Goal: Transaction & Acquisition: Download file/media

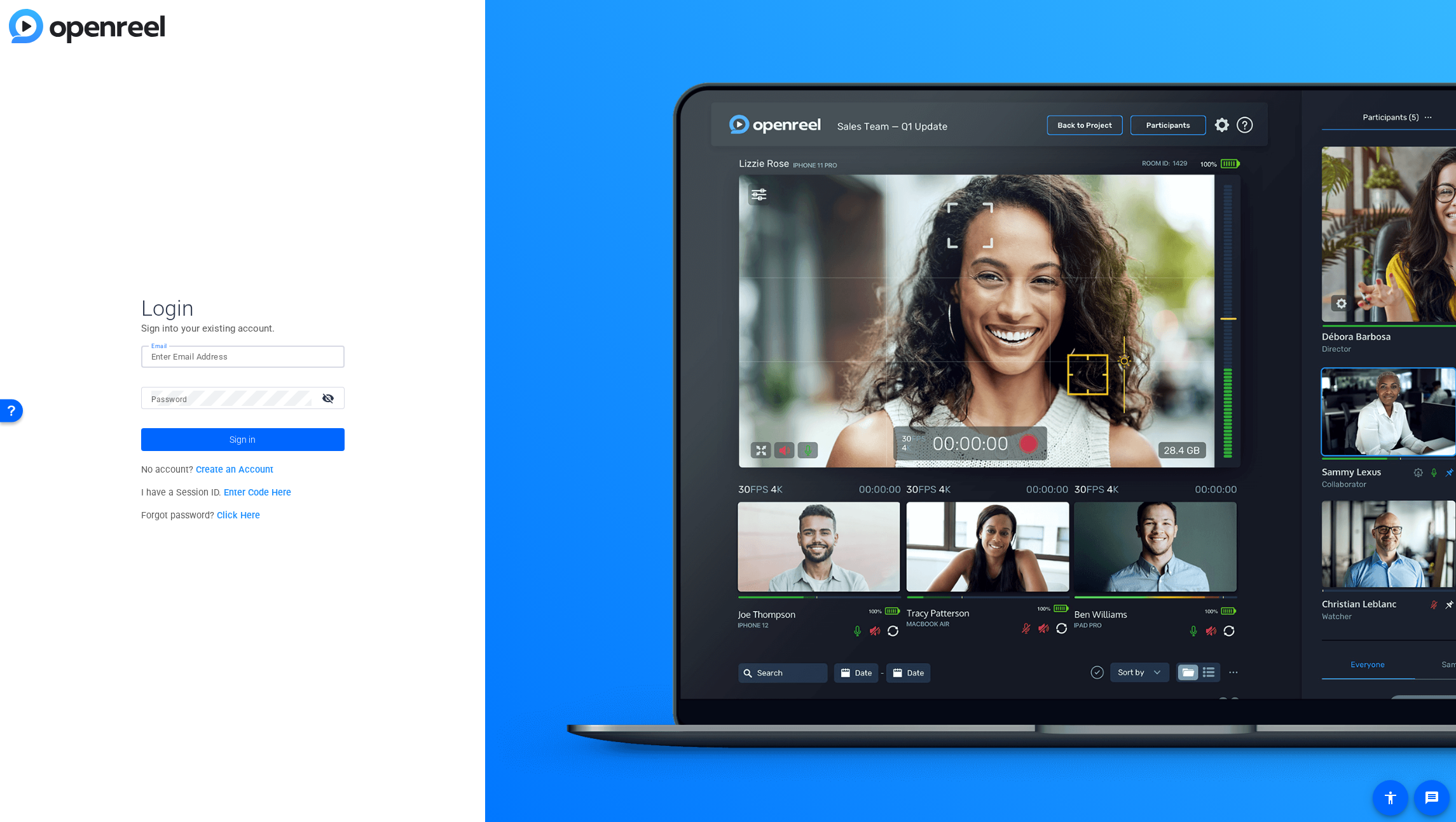
click at [275, 353] on input "Email" at bounding box center [243, 357] width 183 height 15
type input "[PERSON_NAME][EMAIL_ADDRESS][PERSON_NAME][DOMAIN_NAME]"
click at [141, 429] on button "Sign in" at bounding box center [243, 440] width 204 height 23
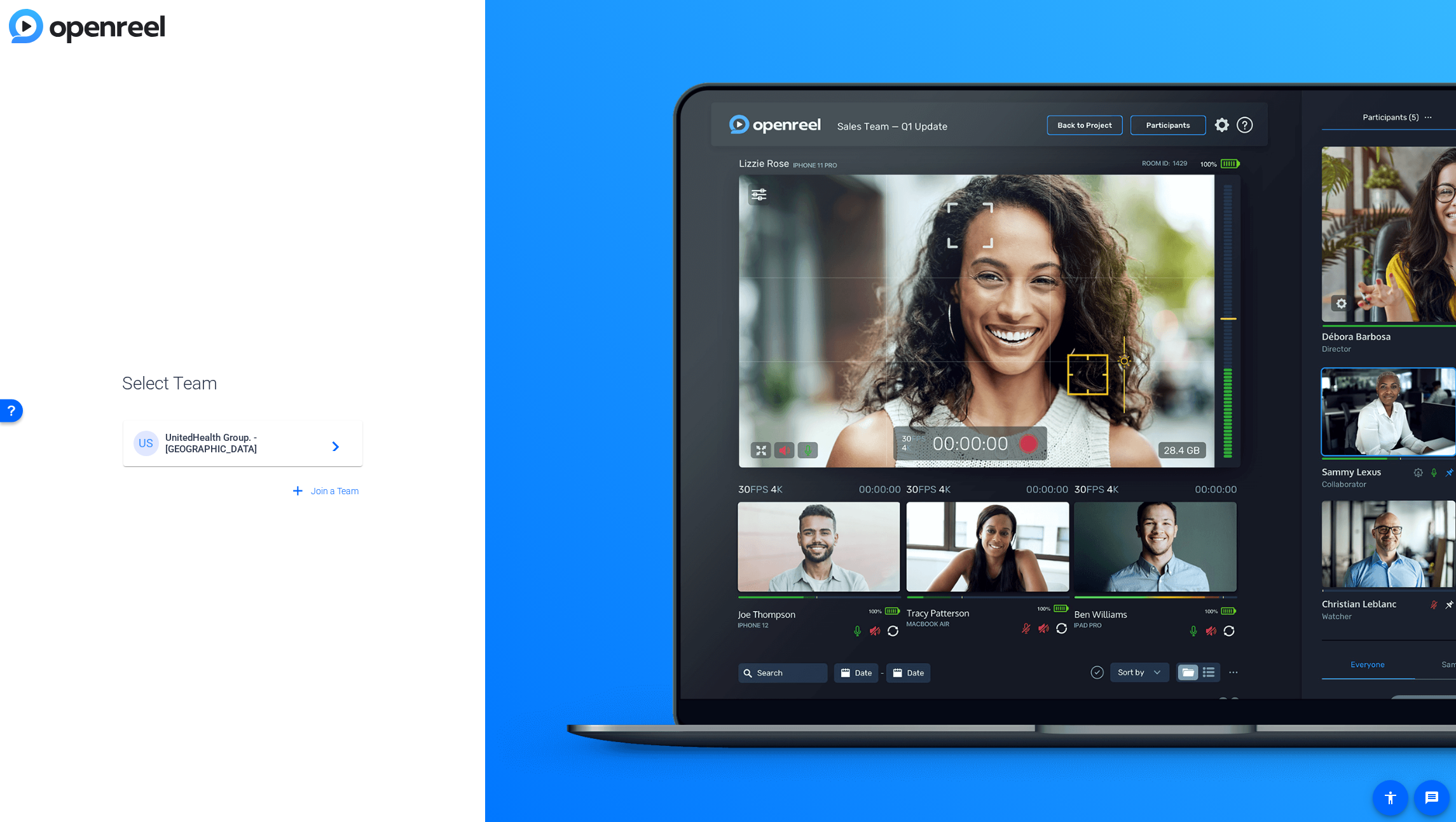
click at [258, 450] on div "US UnitedHealth Group. - Tilt Studios navigate_next" at bounding box center [243, 443] width 218 height 25
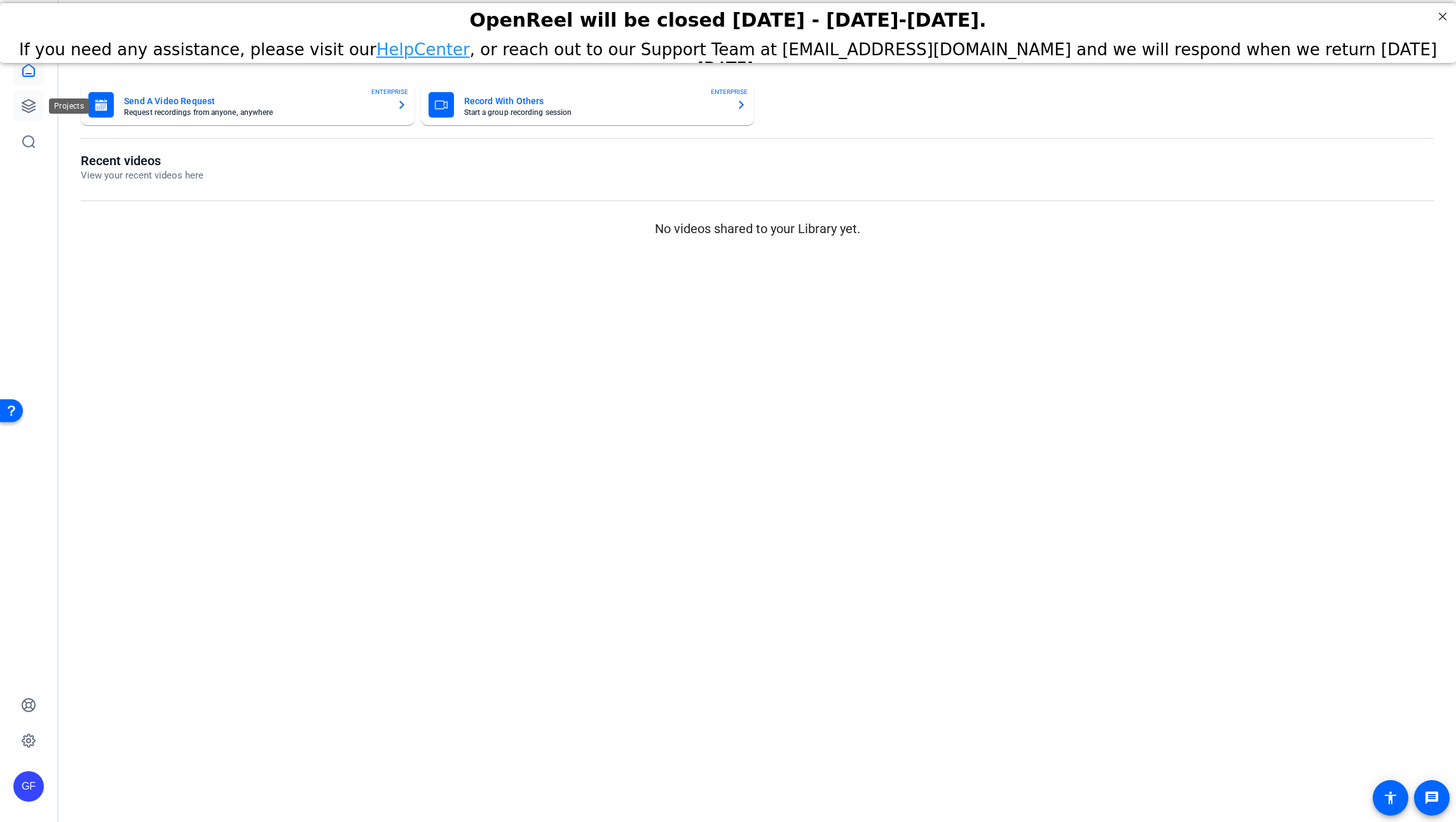
click at [24, 102] on icon at bounding box center [28, 106] width 13 height 13
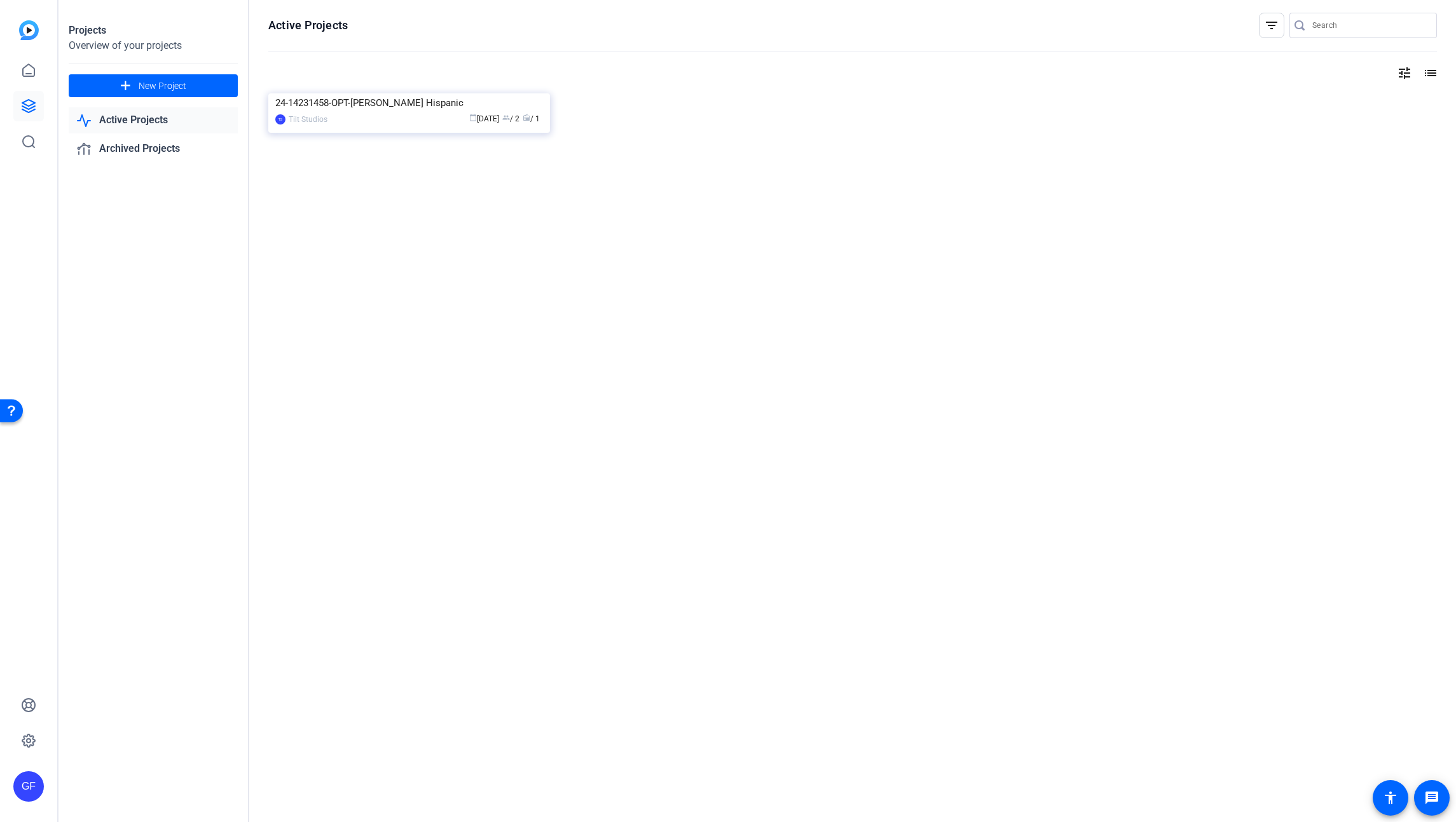
click at [186, 122] on link "Active Projects" at bounding box center [153, 120] width 169 height 26
click at [176, 145] on link "Archived Projects" at bounding box center [153, 149] width 169 height 26
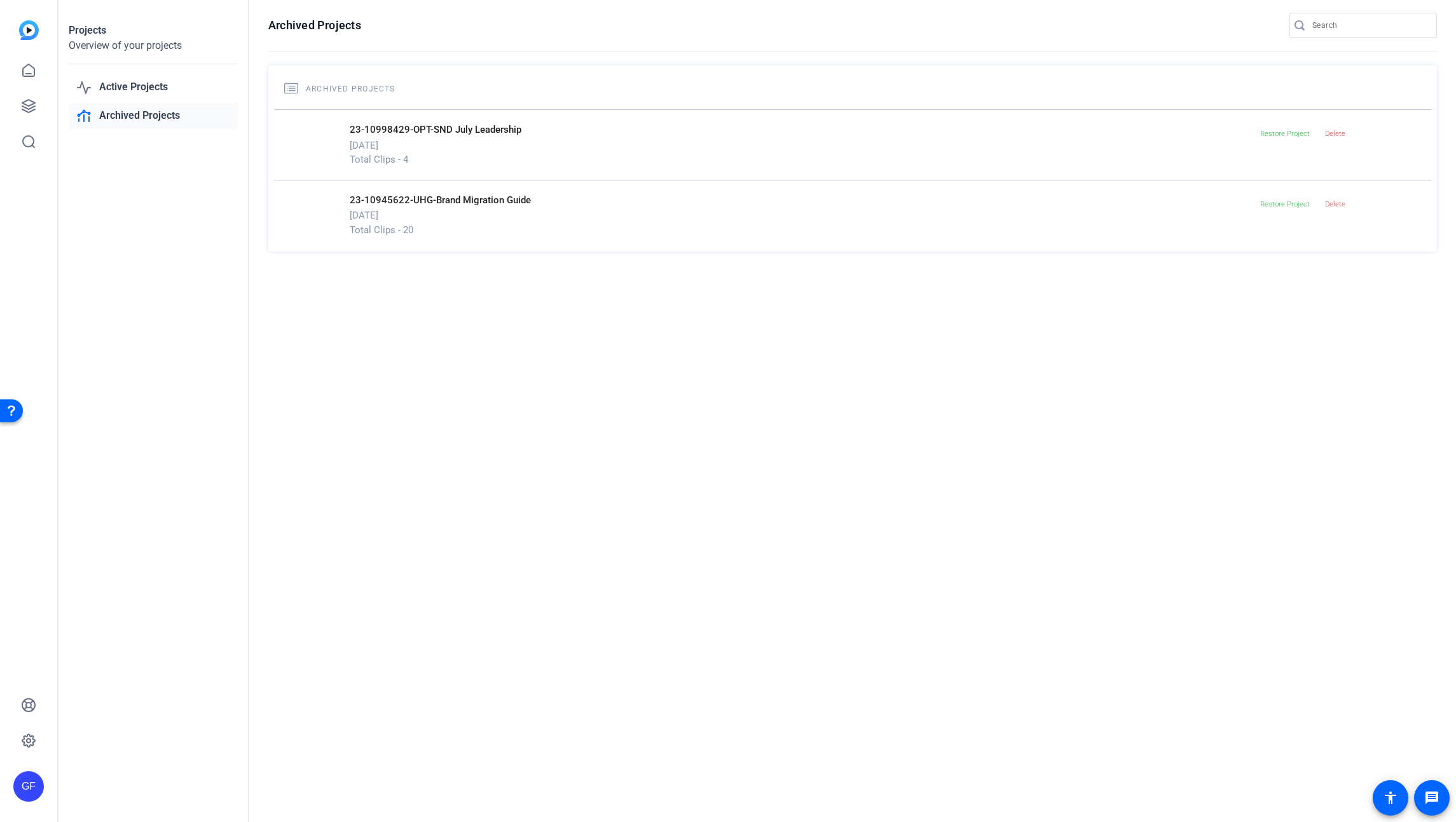
click at [149, 117] on link "Archived Projects" at bounding box center [153, 116] width 169 height 26
click at [157, 87] on link "Active Projects" at bounding box center [153, 87] width 169 height 26
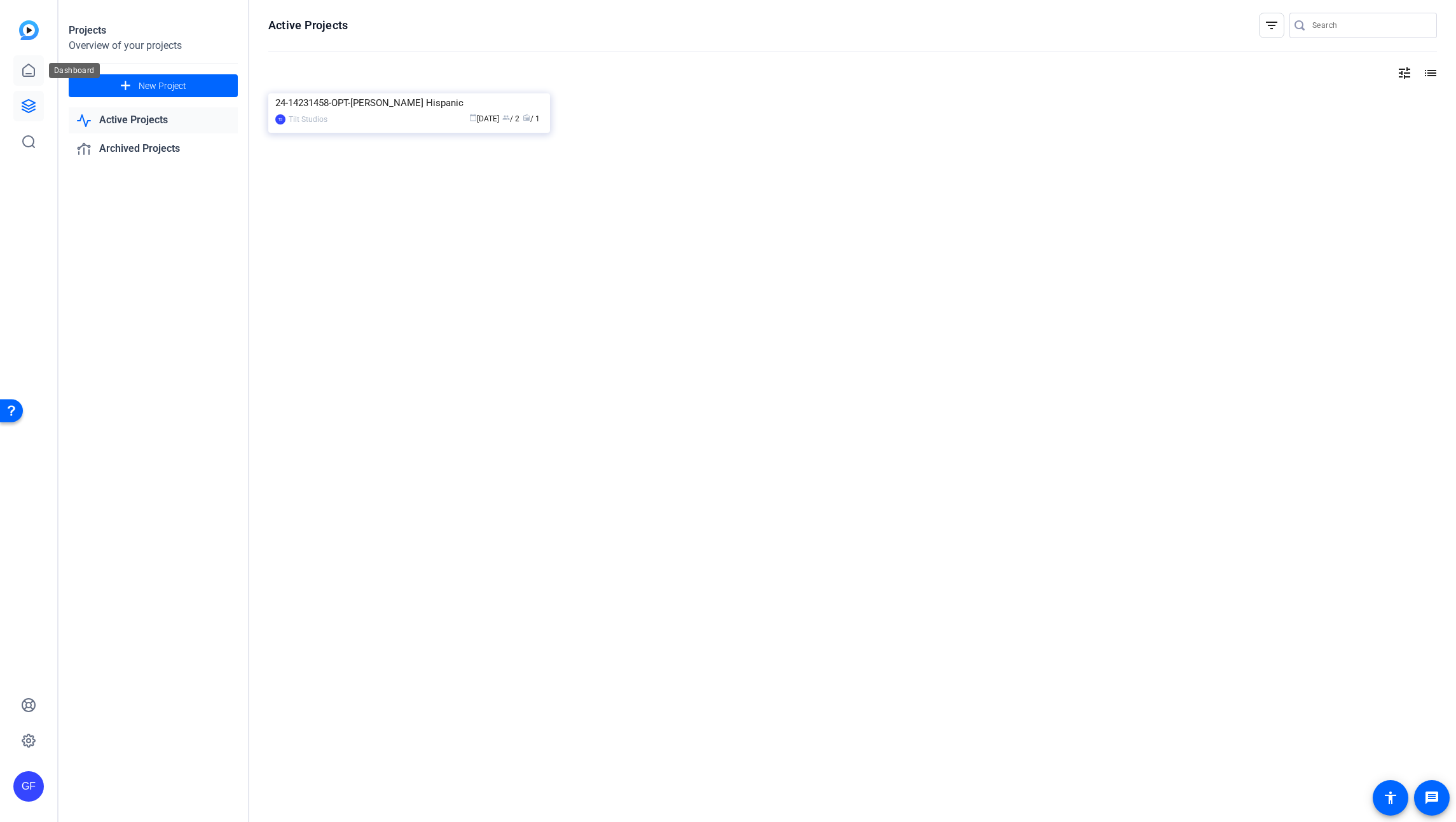
click at [31, 66] on icon at bounding box center [28, 71] width 15 height 15
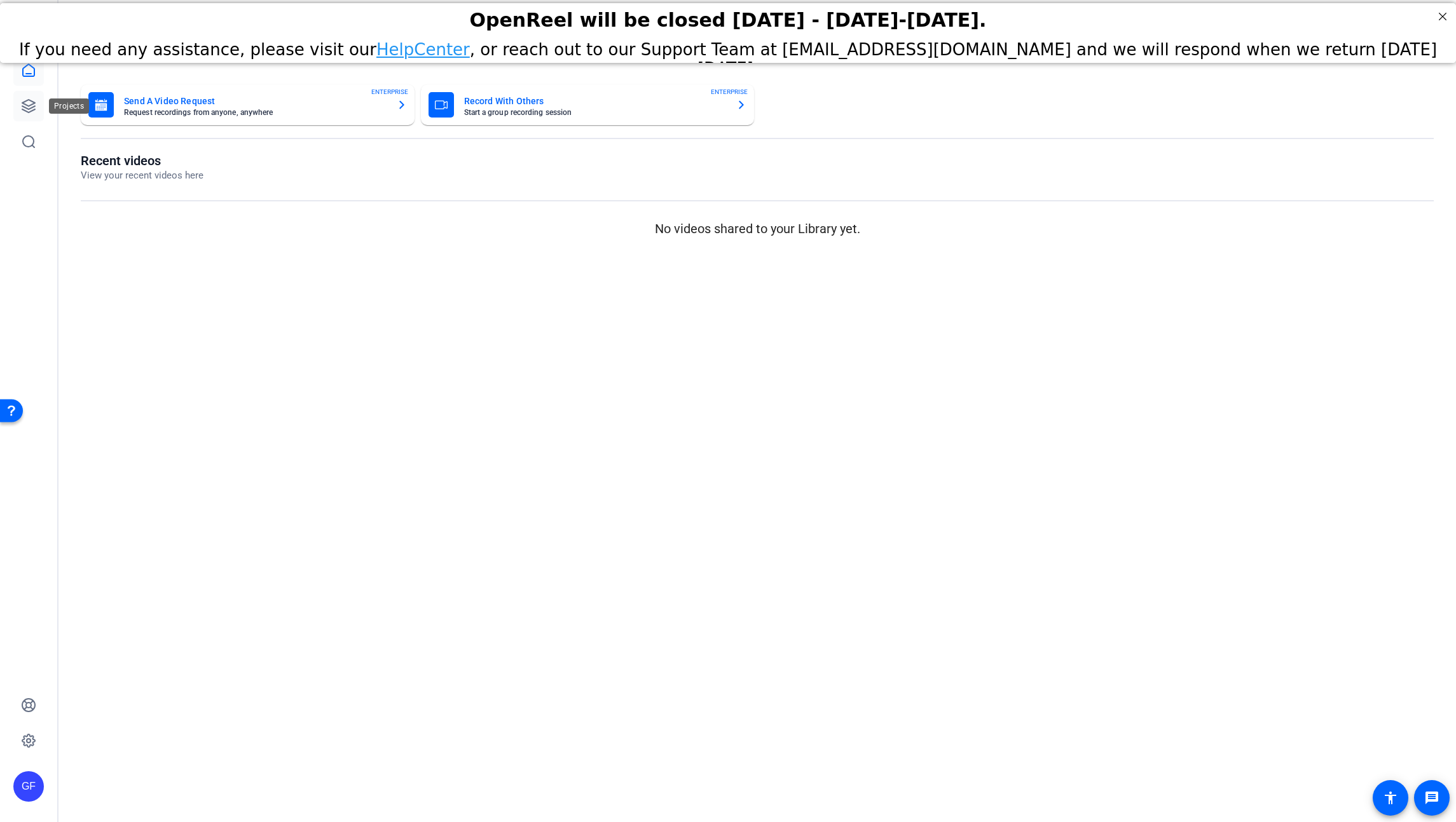
click at [28, 109] on icon at bounding box center [28, 106] width 13 height 13
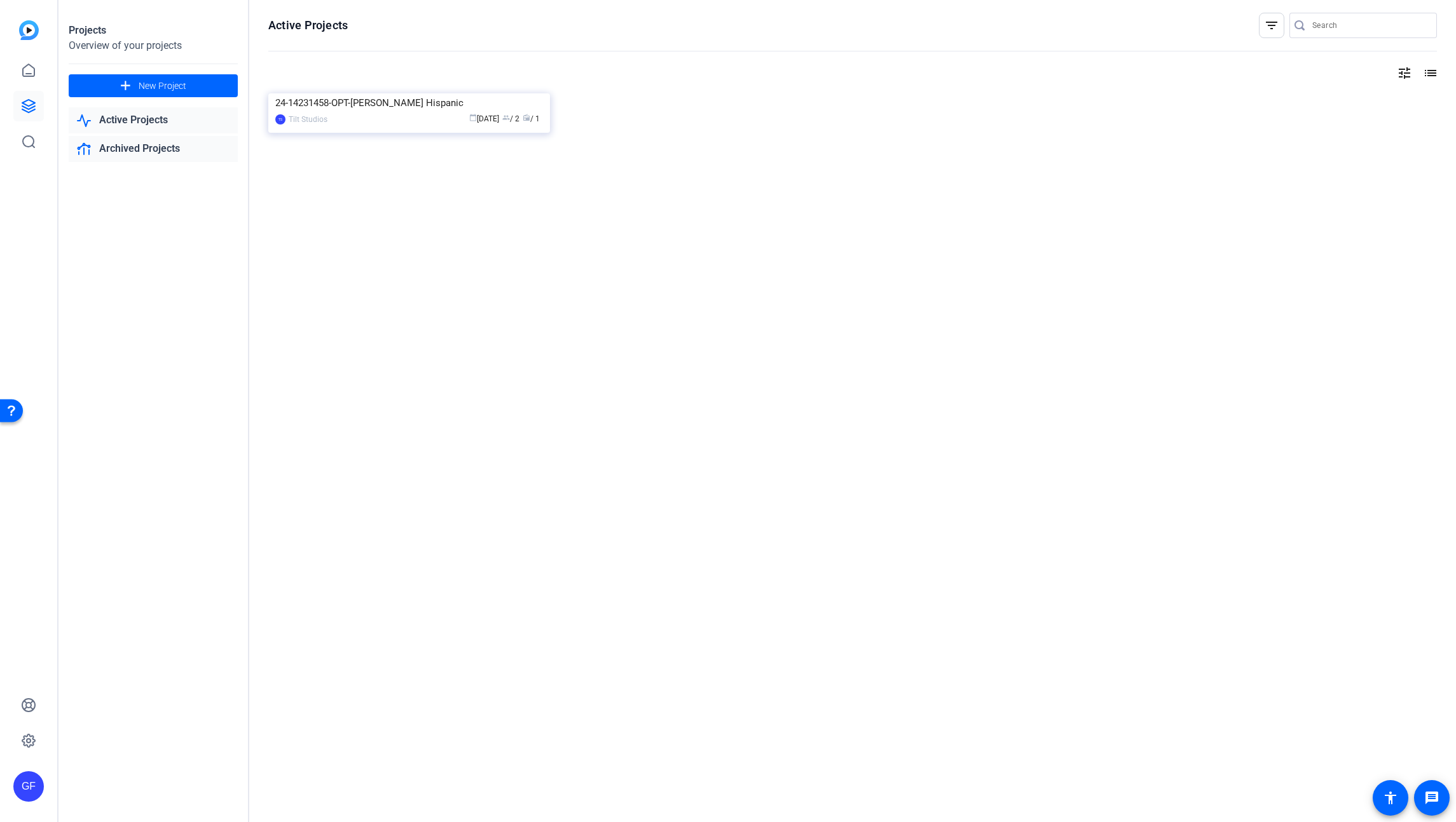
click at [162, 156] on link "Archived Projects" at bounding box center [153, 149] width 169 height 26
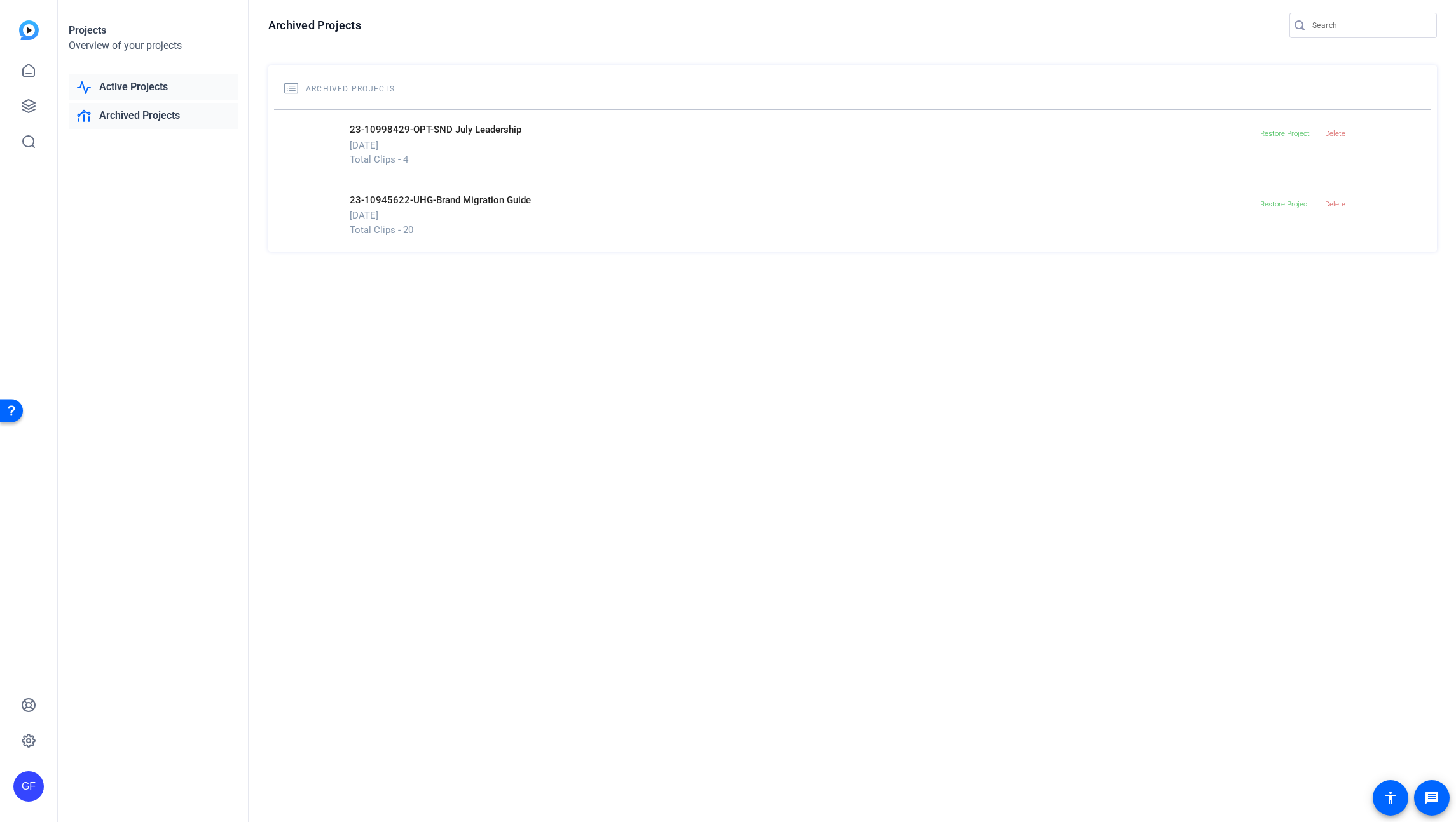
click at [161, 92] on link "Active Projects" at bounding box center [153, 87] width 169 height 26
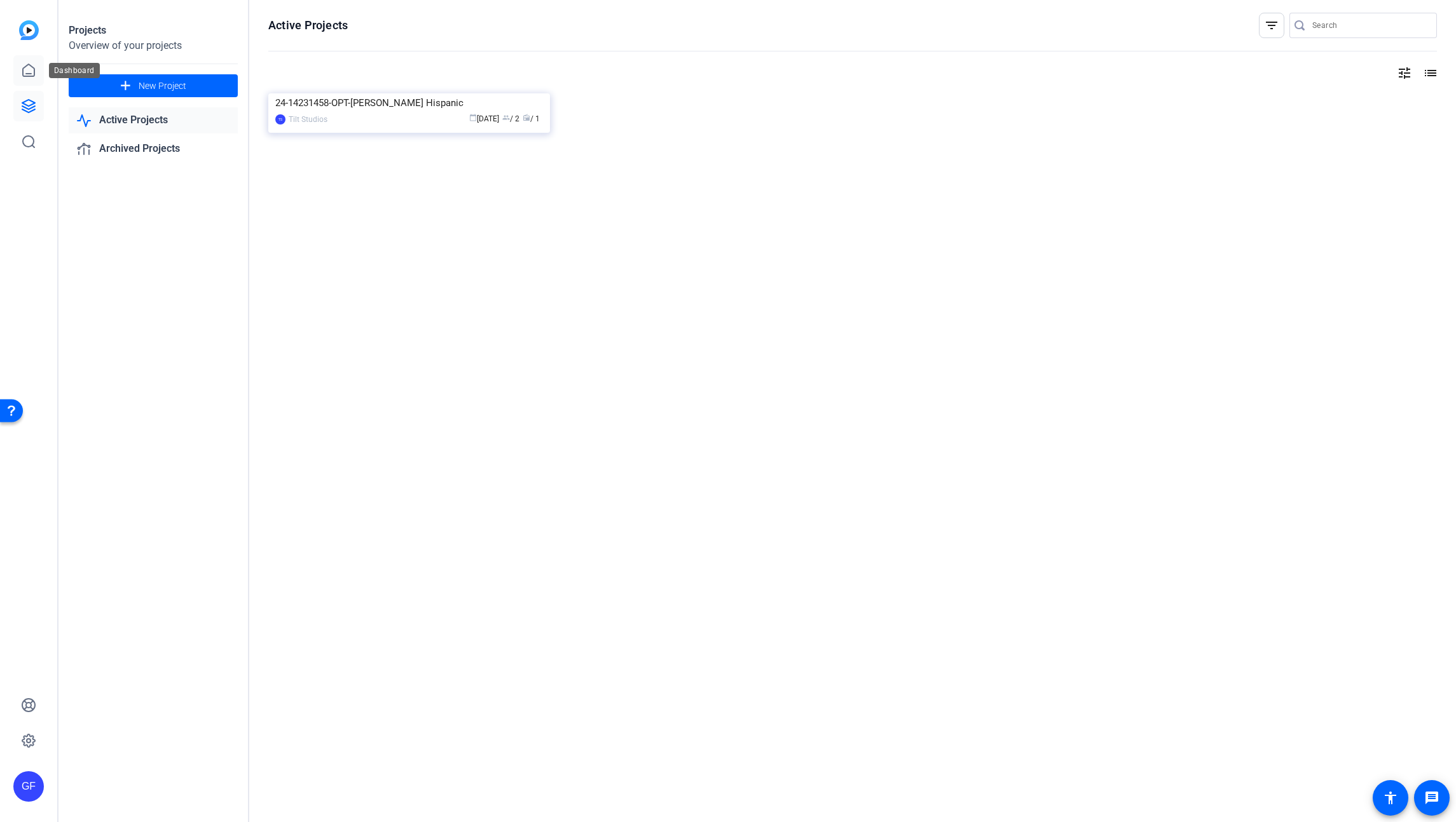
click at [35, 73] on icon at bounding box center [28, 71] width 15 height 15
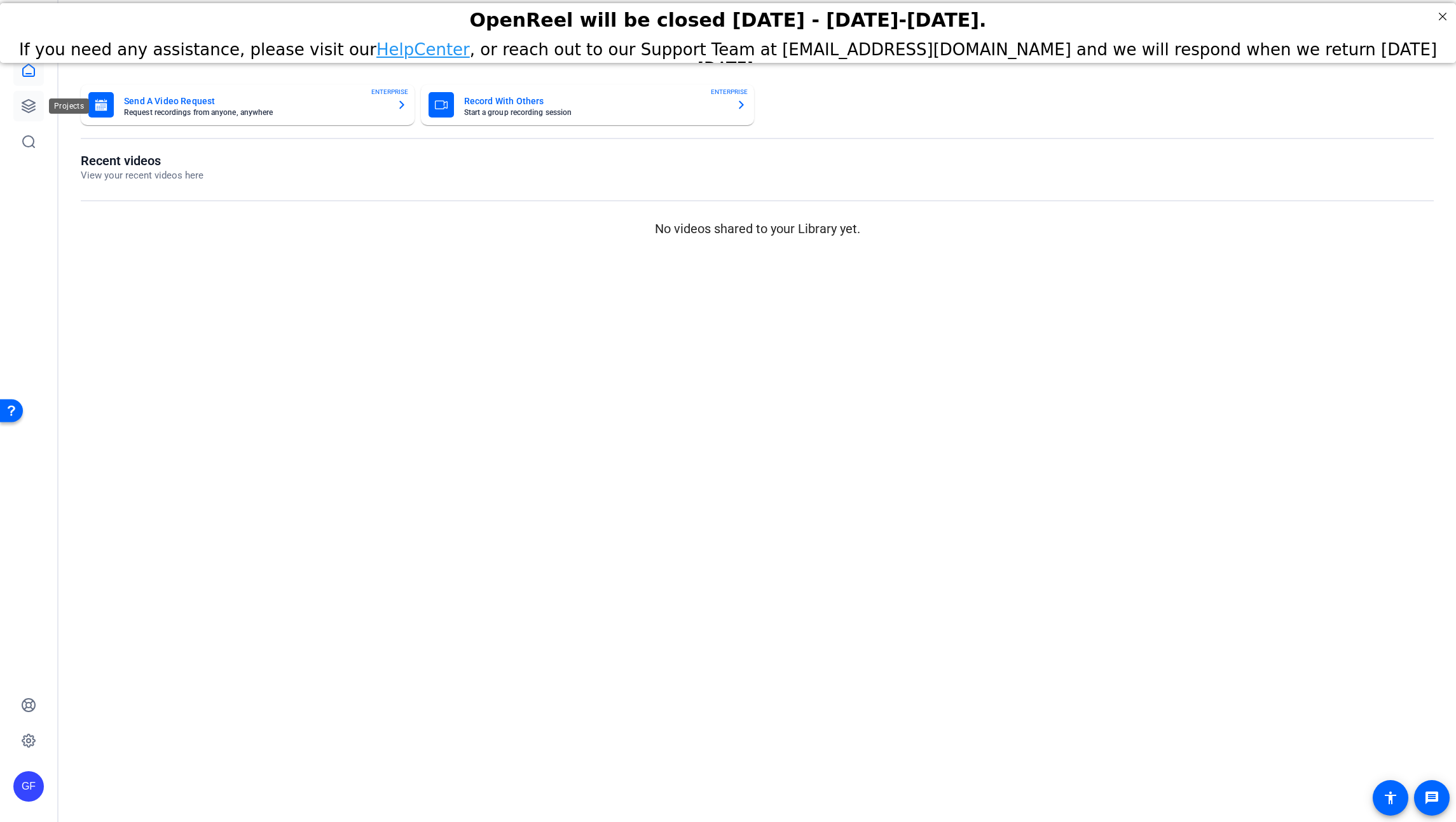
click at [43, 108] on link at bounding box center [28, 106] width 31 height 31
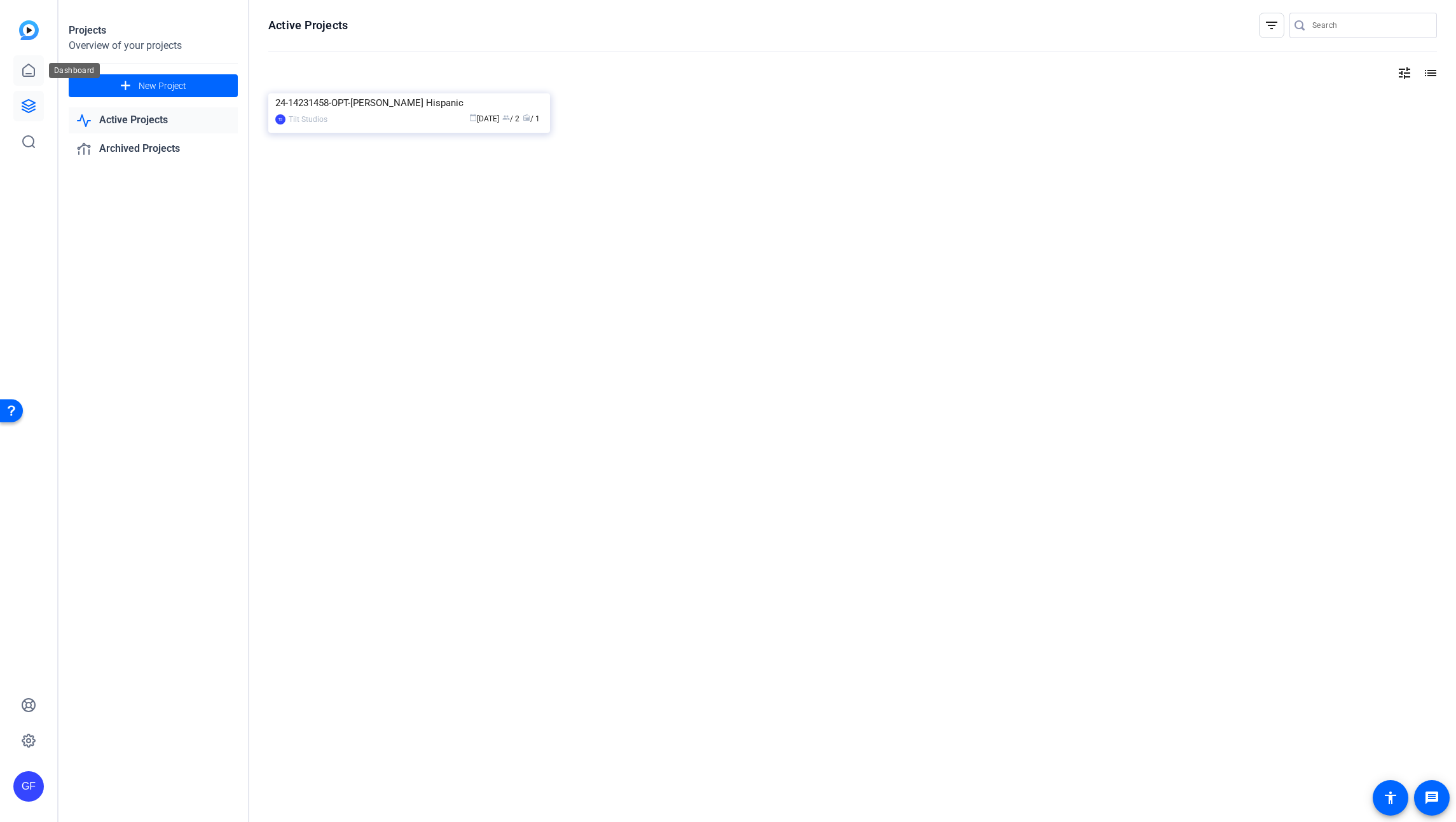
click at [24, 71] on icon at bounding box center [28, 71] width 15 height 15
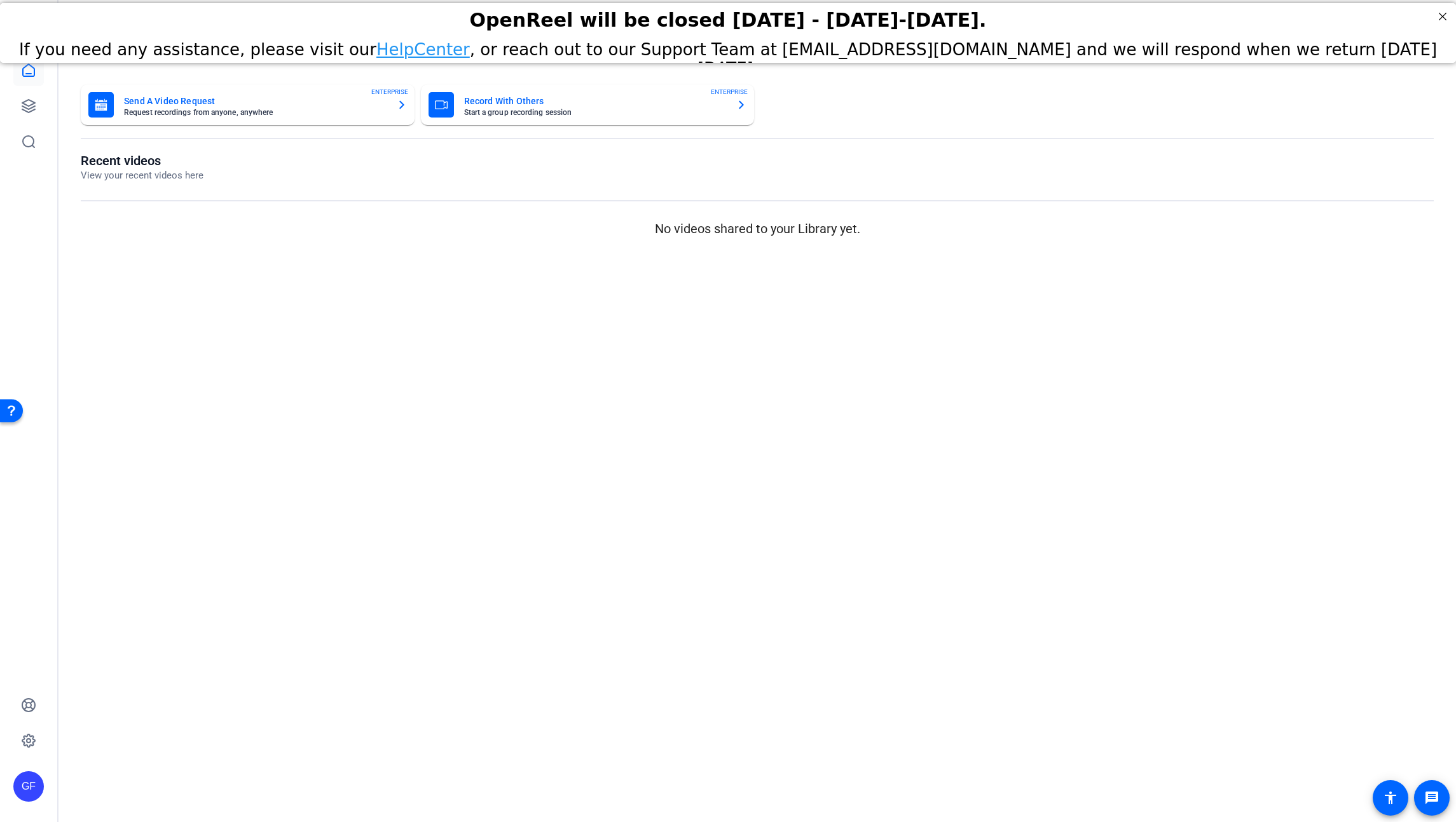
click at [25, 781] on div "GF" at bounding box center [28, 787] width 31 height 31
click at [170, 763] on mat-icon "logout" at bounding box center [171, 756] width 15 height 15
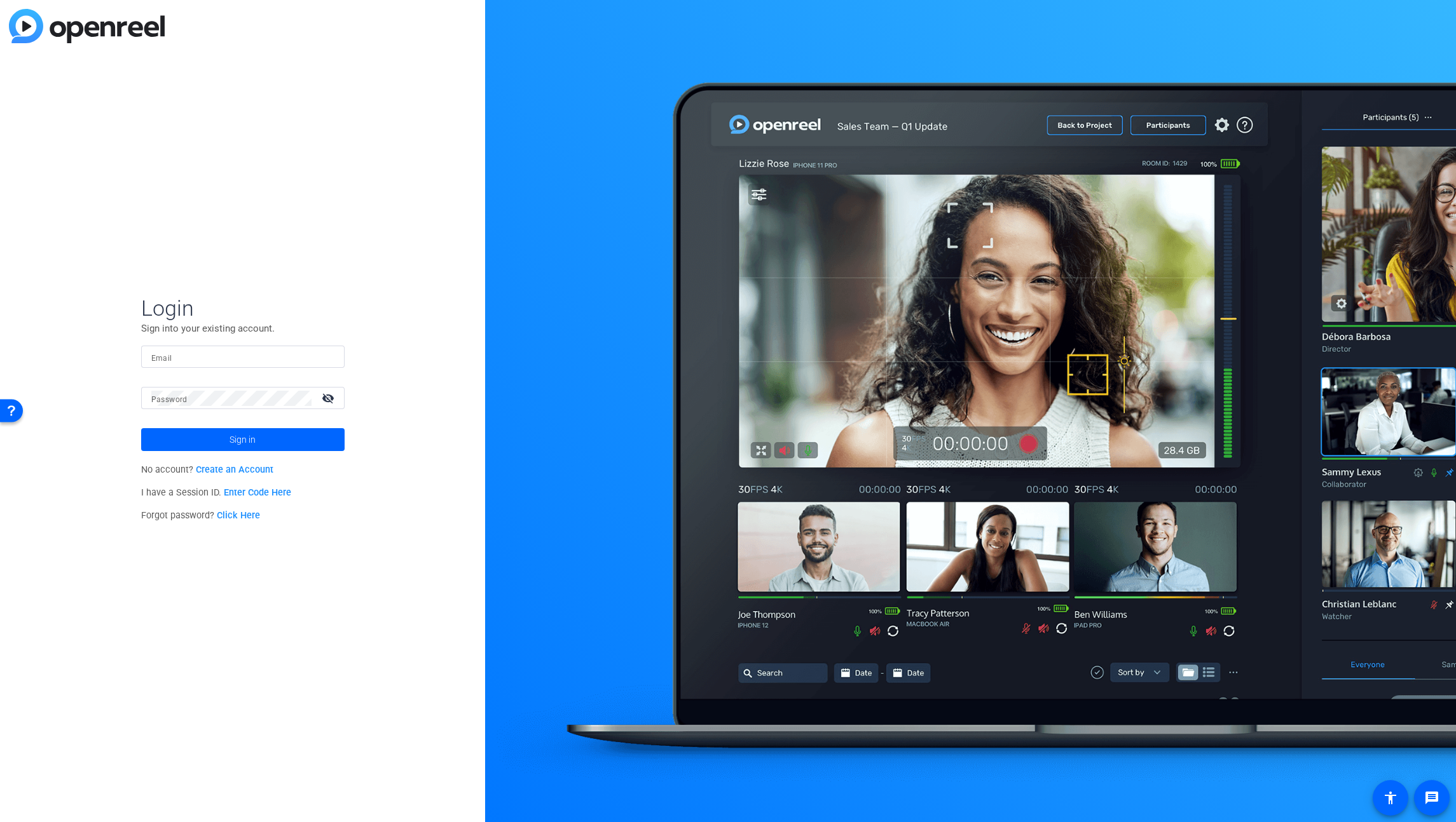
click at [205, 360] on input "Email" at bounding box center [243, 357] width 183 height 15
type input "[EMAIL_ADDRESS][DOMAIN_NAME]"
click at [141, 429] on button "Sign in" at bounding box center [243, 440] width 204 height 23
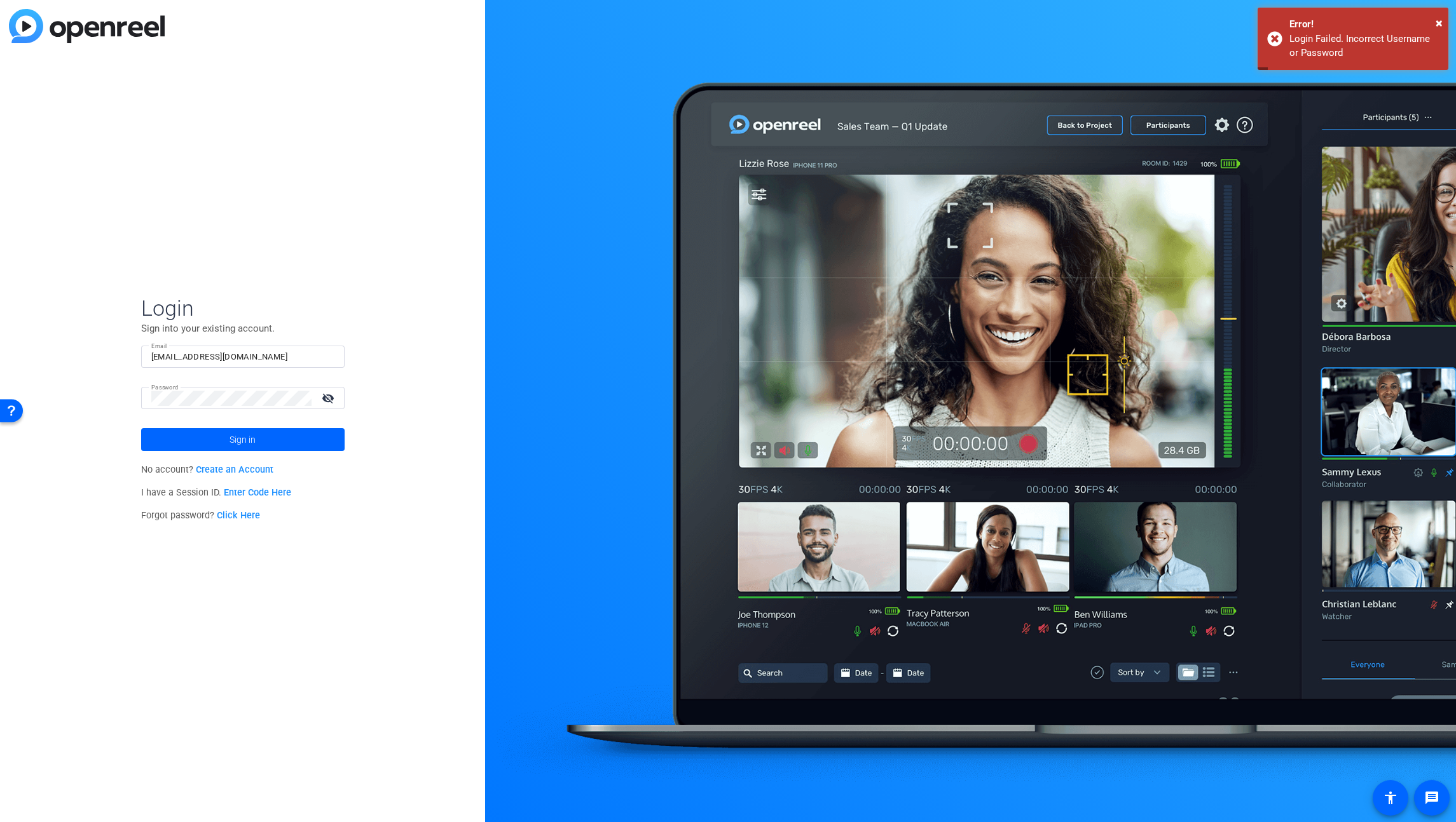
click at [337, 402] on mat-icon "visibility_off" at bounding box center [329, 397] width 31 height 18
click at [141, 429] on button "Sign in" at bounding box center [243, 440] width 204 height 23
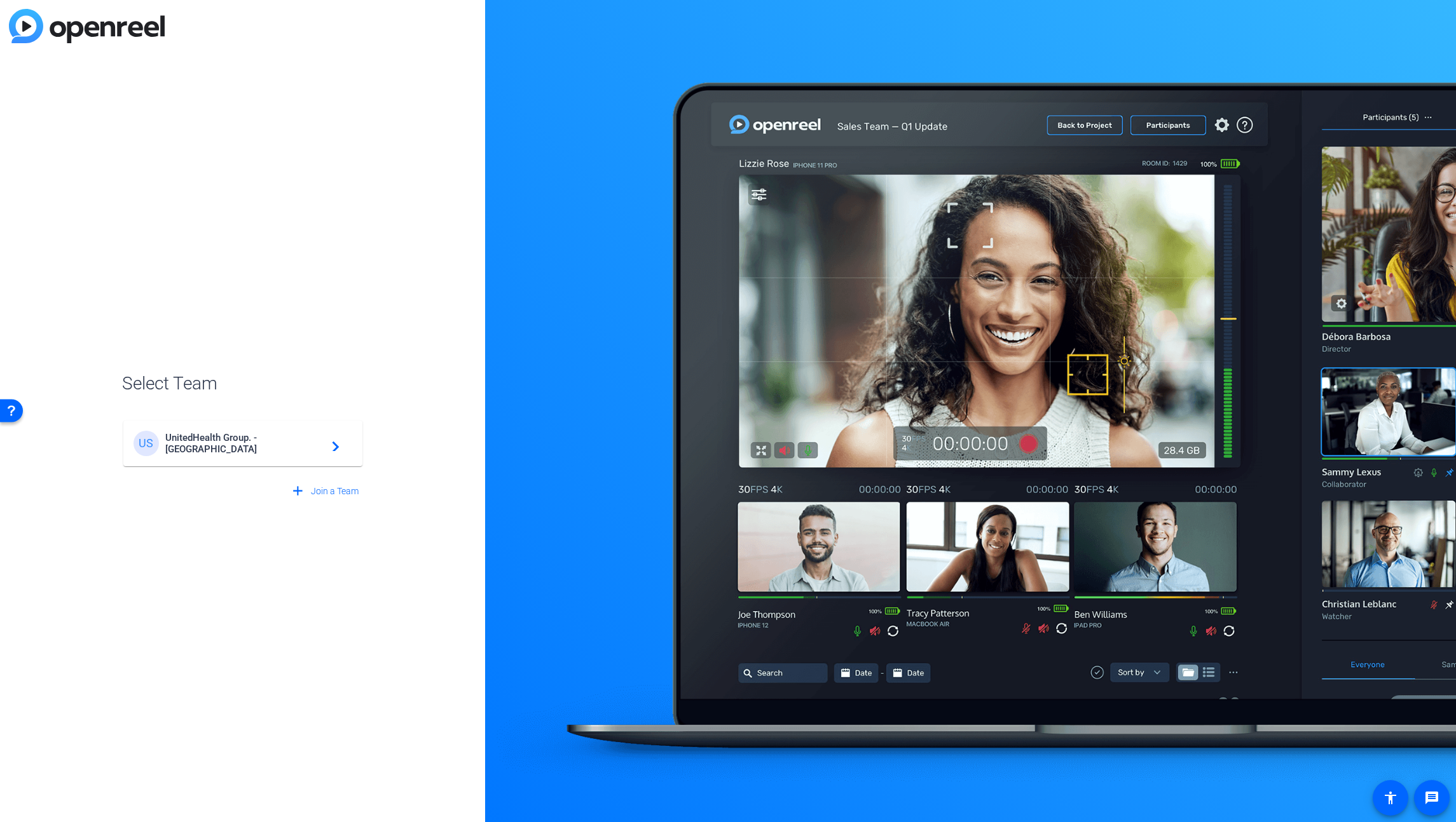
click at [197, 454] on div "US UnitedHealth Group. - Tilt Studios navigate_next" at bounding box center [243, 443] width 218 height 25
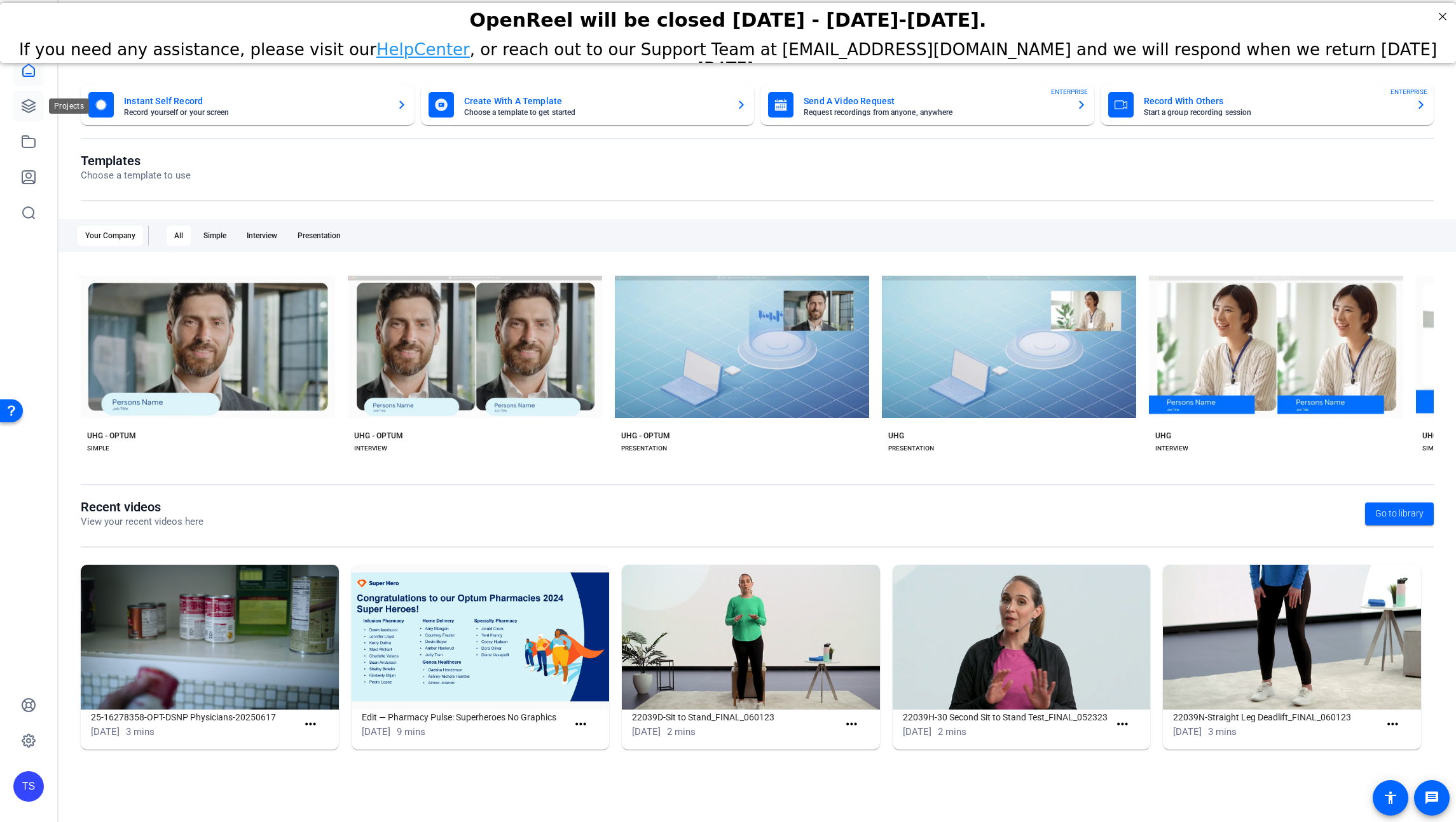
click at [28, 108] on icon at bounding box center [28, 106] width 15 height 15
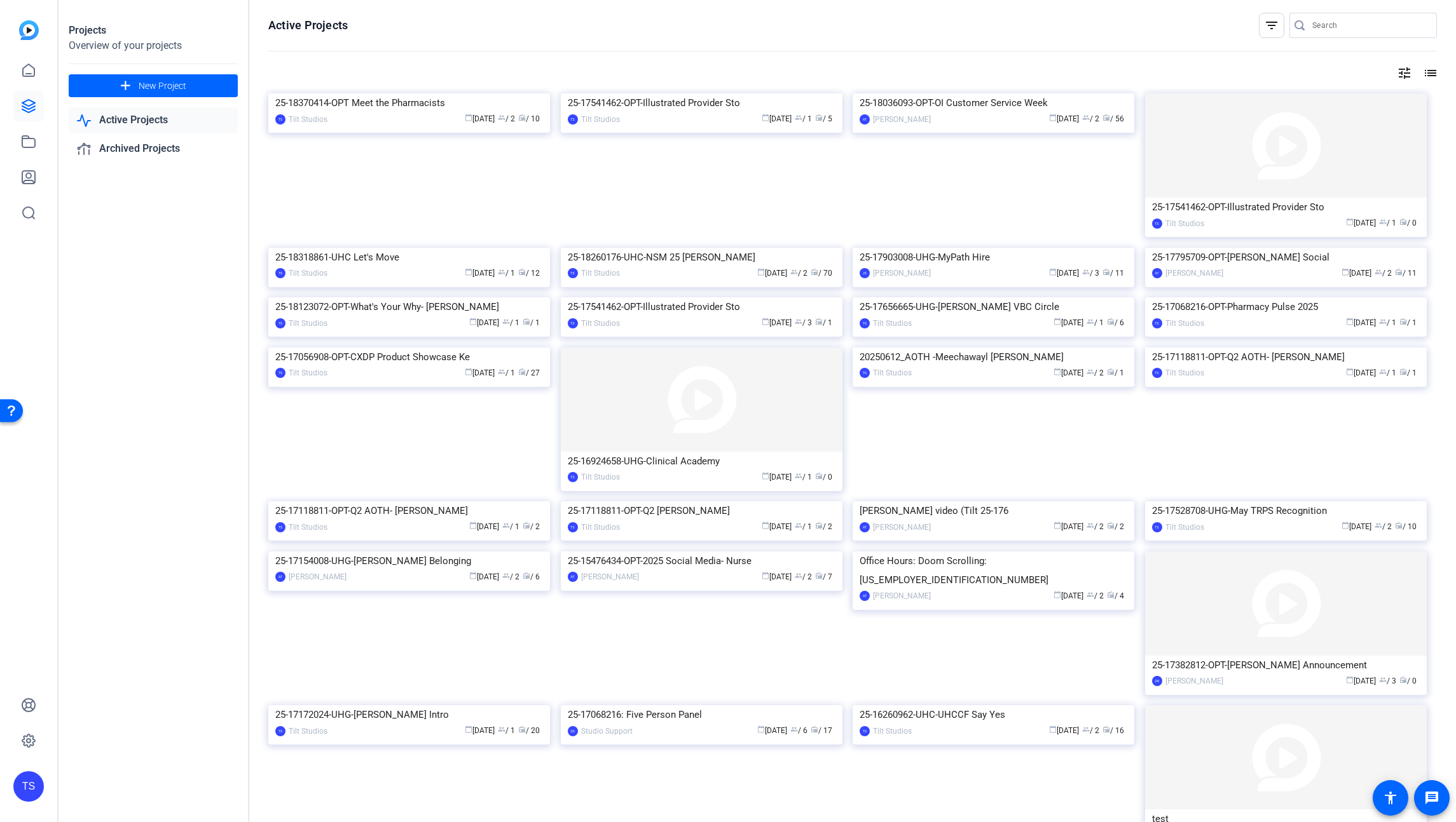
click at [1413, 73] on div "tune list" at bounding box center [852, 73] width 1168 height 15
click at [1421, 74] on mat-icon "list" at bounding box center [1429, 73] width 15 height 15
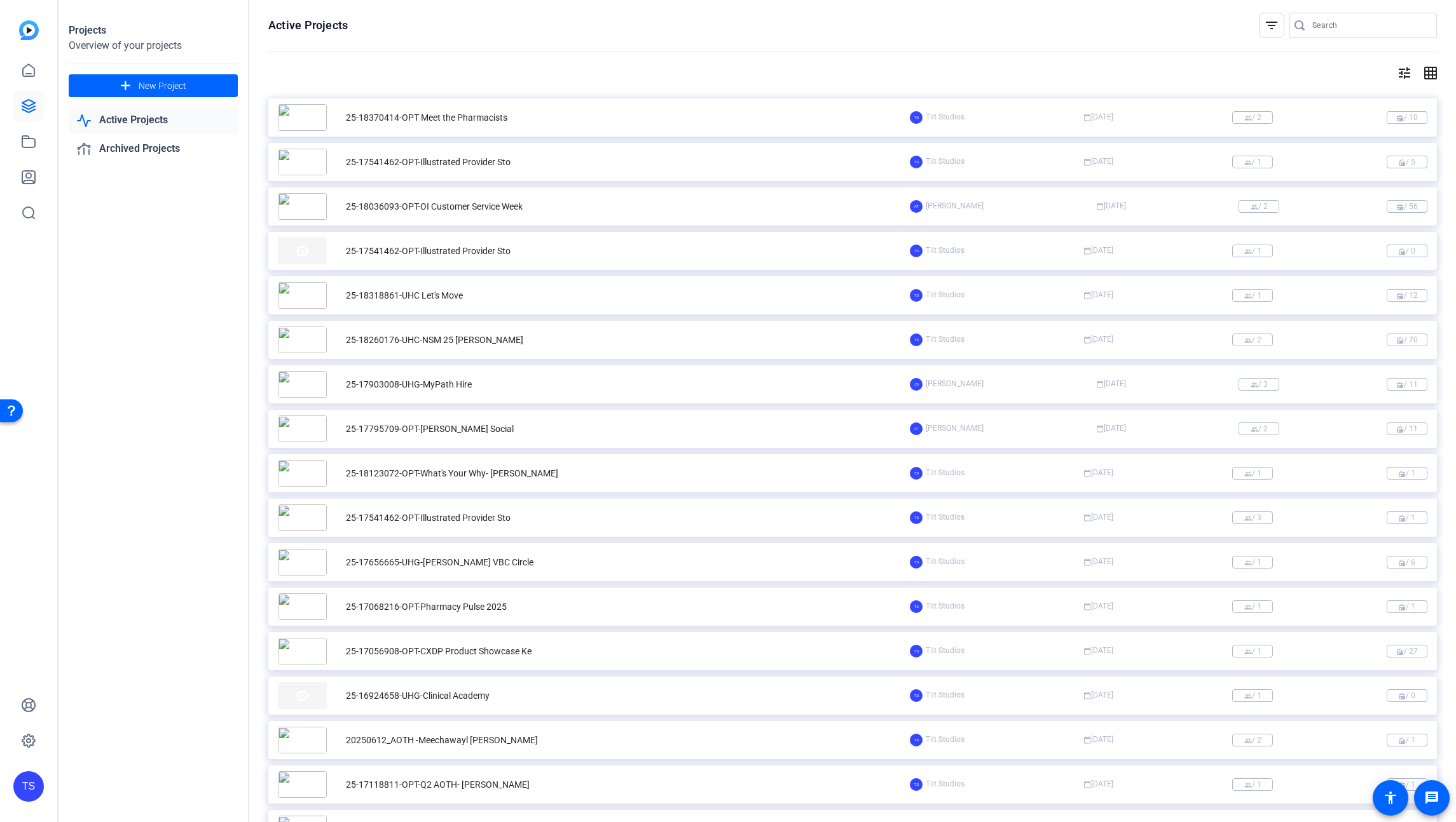
click at [1400, 75] on mat-icon "tune" at bounding box center [1404, 73] width 15 height 15
click at [1332, 96] on div "Newest First" at bounding box center [1328, 99] width 108 height 15
click at [1307, 120] on span "Newest First" at bounding box center [1301, 122] width 53 height 15
click at [988, 78] on div at bounding box center [728, 411] width 1456 height 822
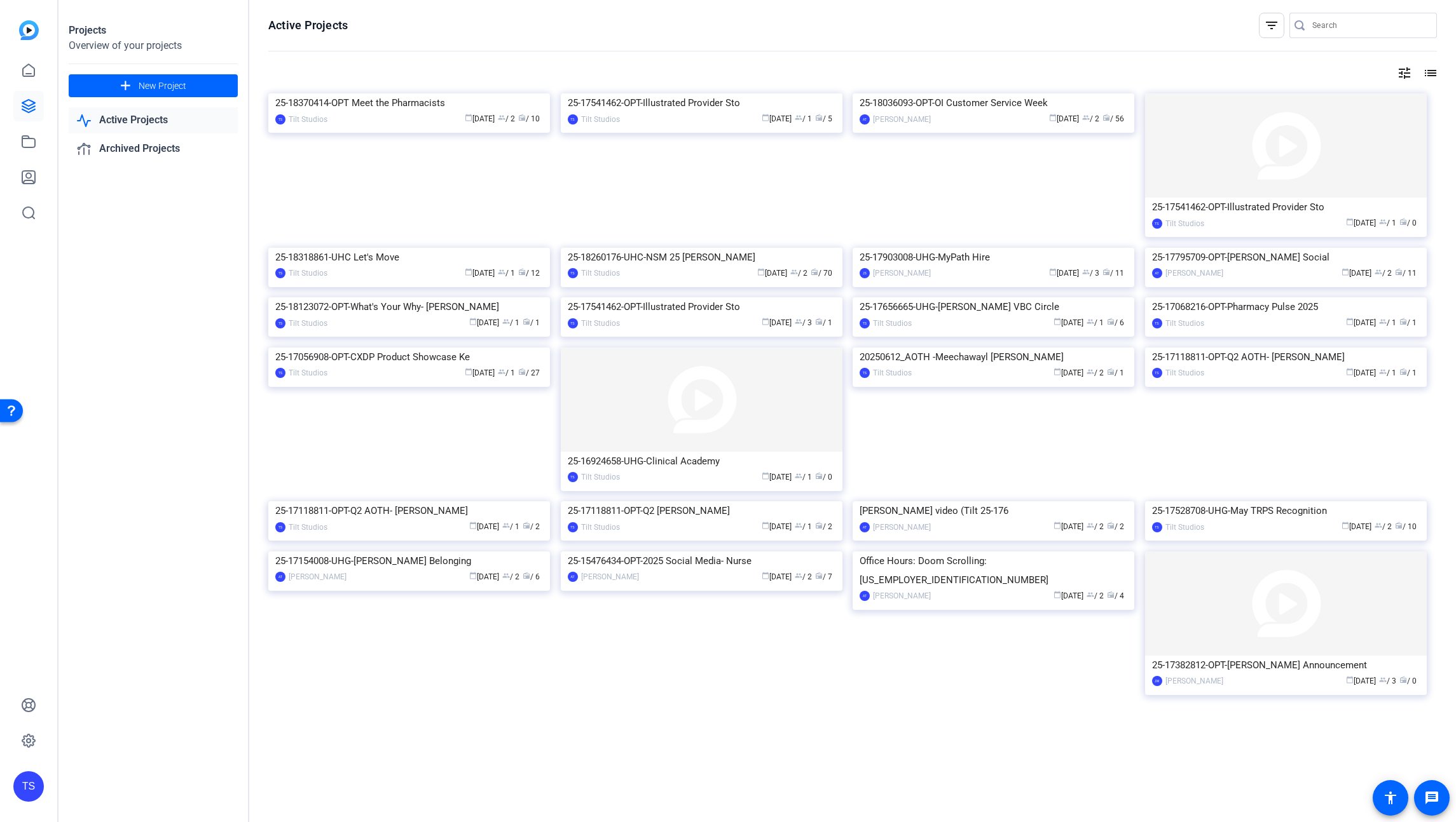
click at [1264, 28] on mat-icon "filter_list" at bounding box center [1271, 25] width 15 height 15
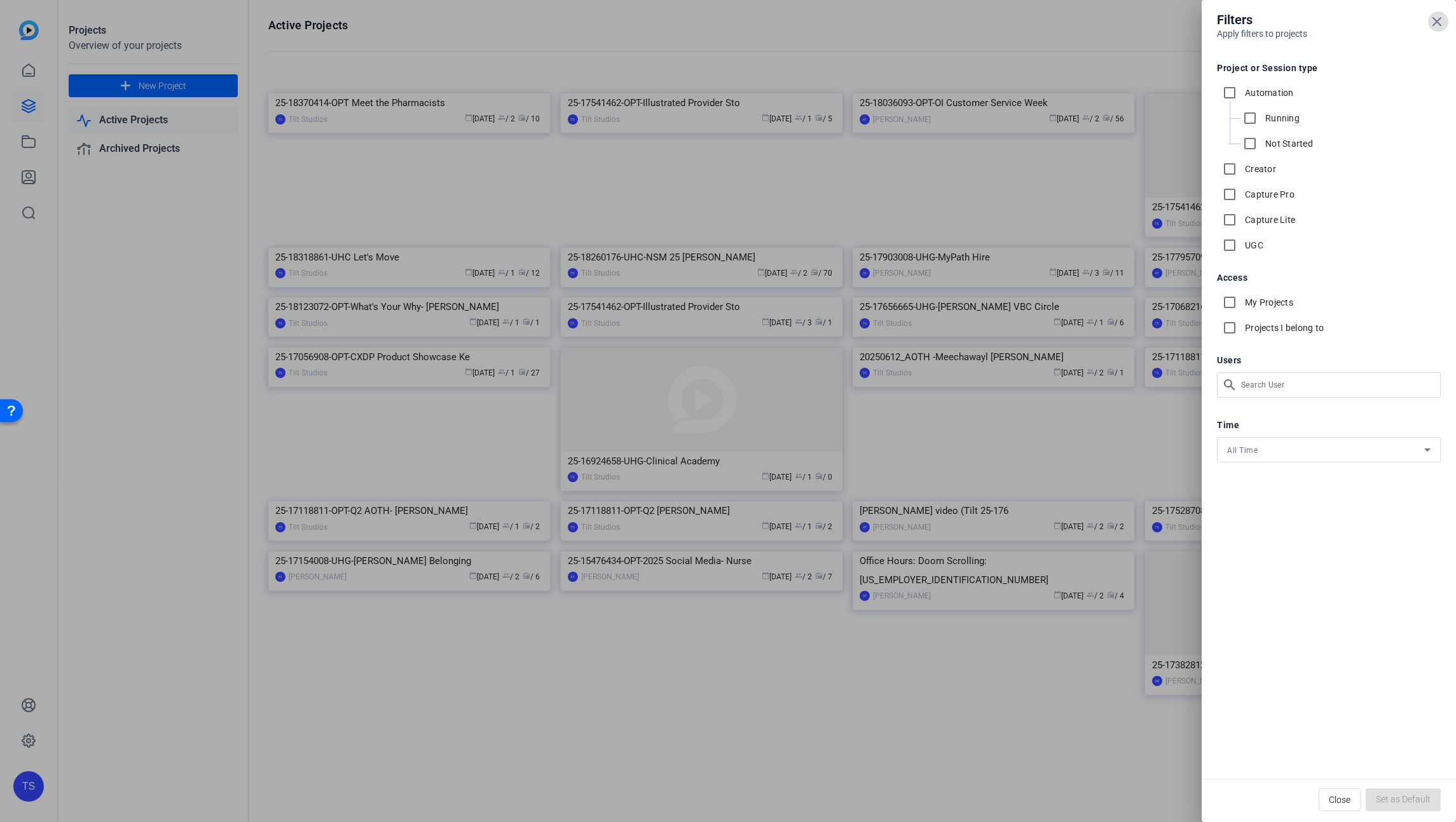
click at [1166, 50] on div at bounding box center [728, 411] width 1456 height 822
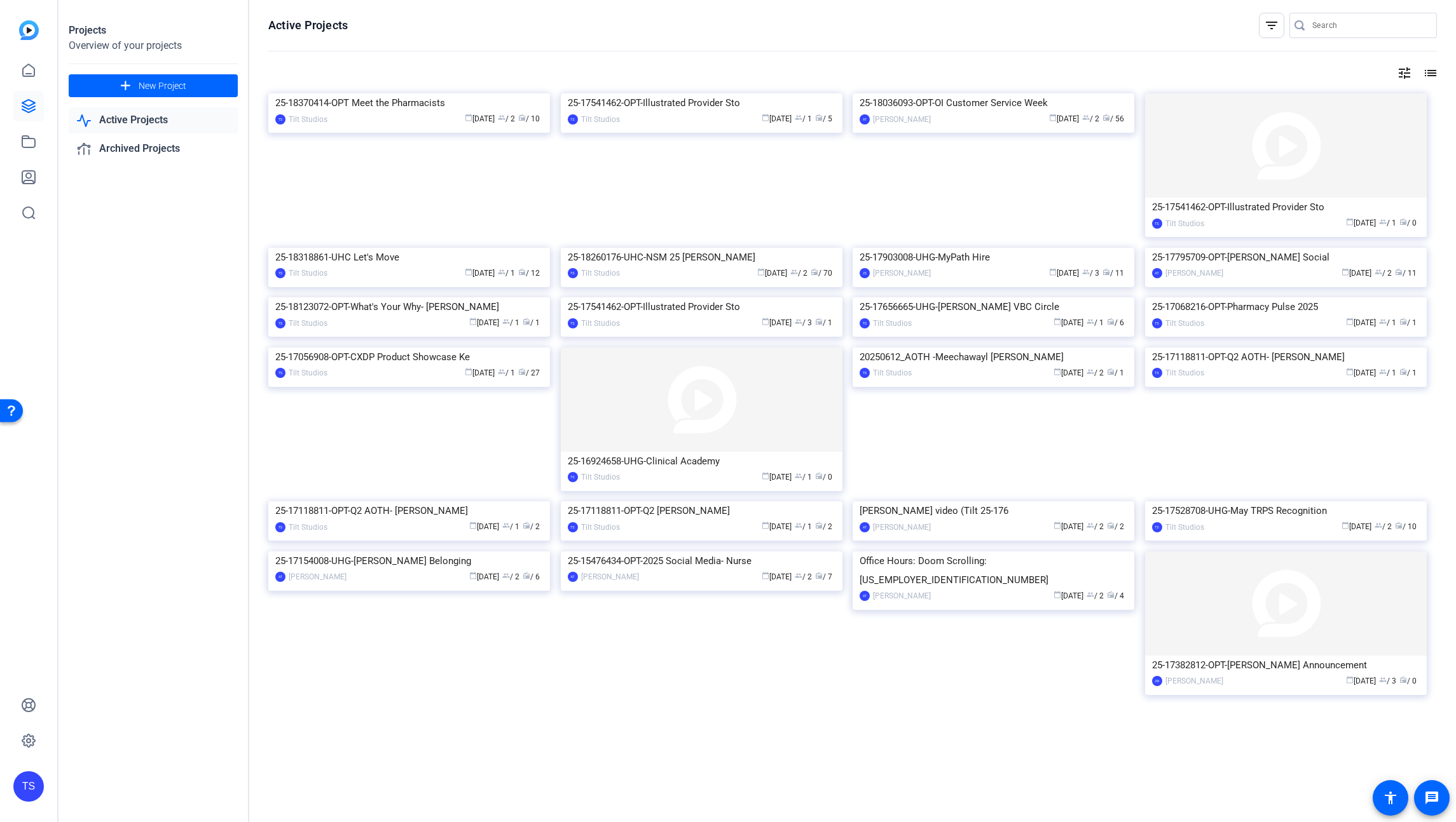
click at [1360, 24] on input "Search" at bounding box center [1369, 25] width 115 height 15
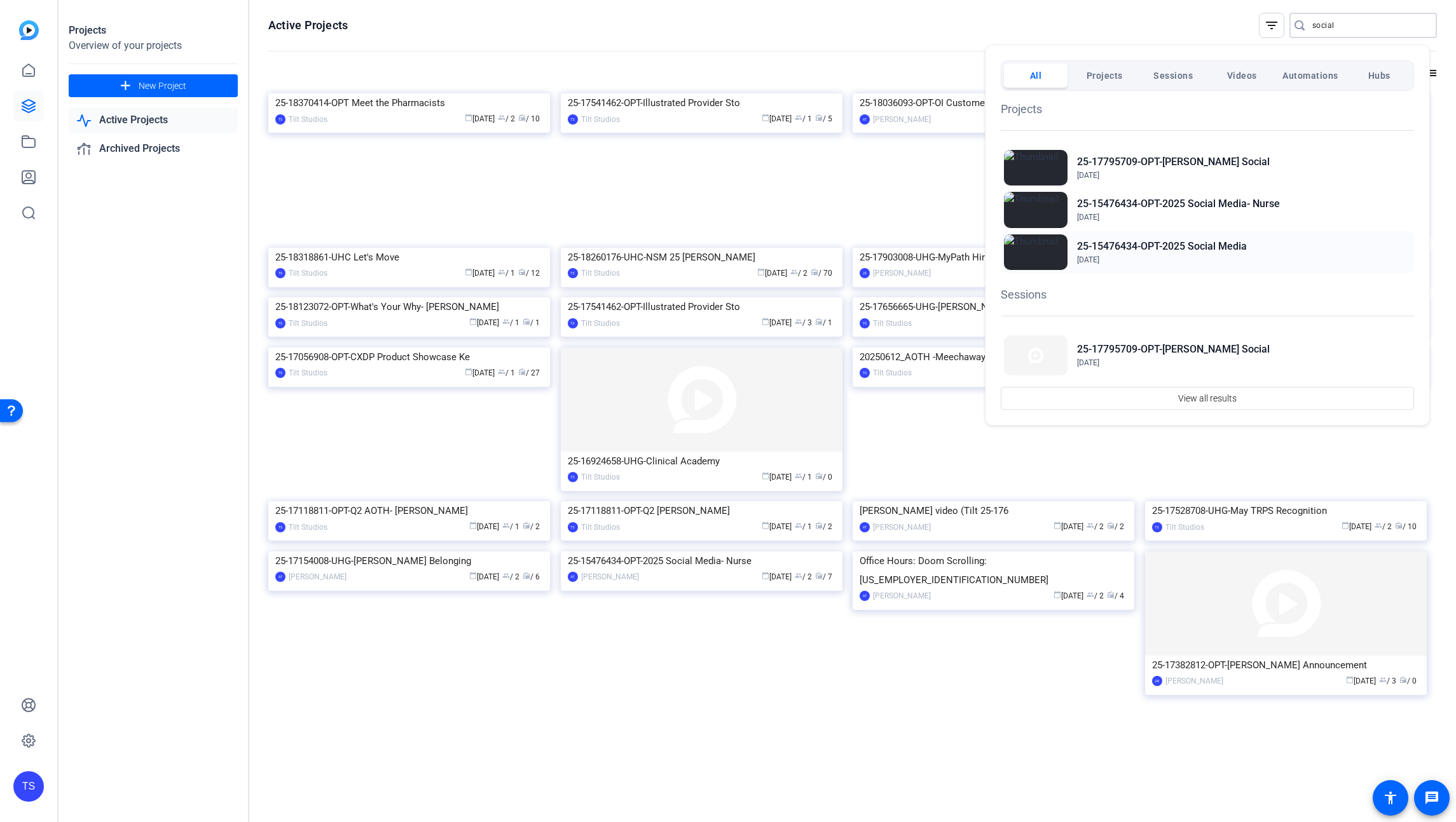
type input "social"
click at [1238, 249] on h2 "25-15476434-OPT-2025 Social Media" at bounding box center [1162, 246] width 170 height 15
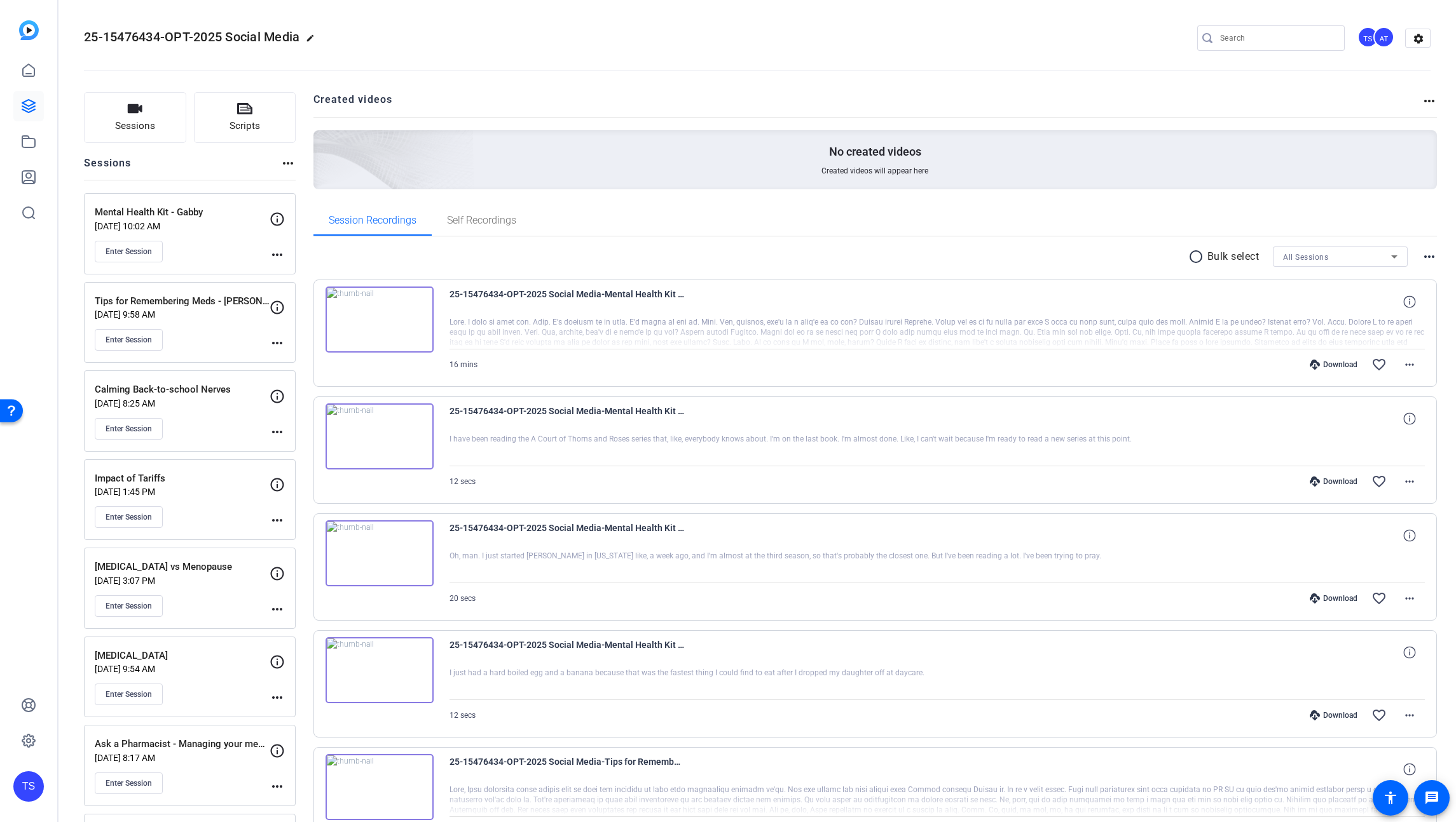
drag, startPoint x: 365, startPoint y: 378, endPoint x: 371, endPoint y: 379, distance: 6.1
click at [365, 379] on div "25-15476434-OPT-2025 Social Media-Mental Health Kit - Gabby-iPhone 15 Pro-2025-…" at bounding box center [875, 333] width 1124 height 107
click at [195, 241] on div "Enter Session" at bounding box center [183, 252] width 175 height 22
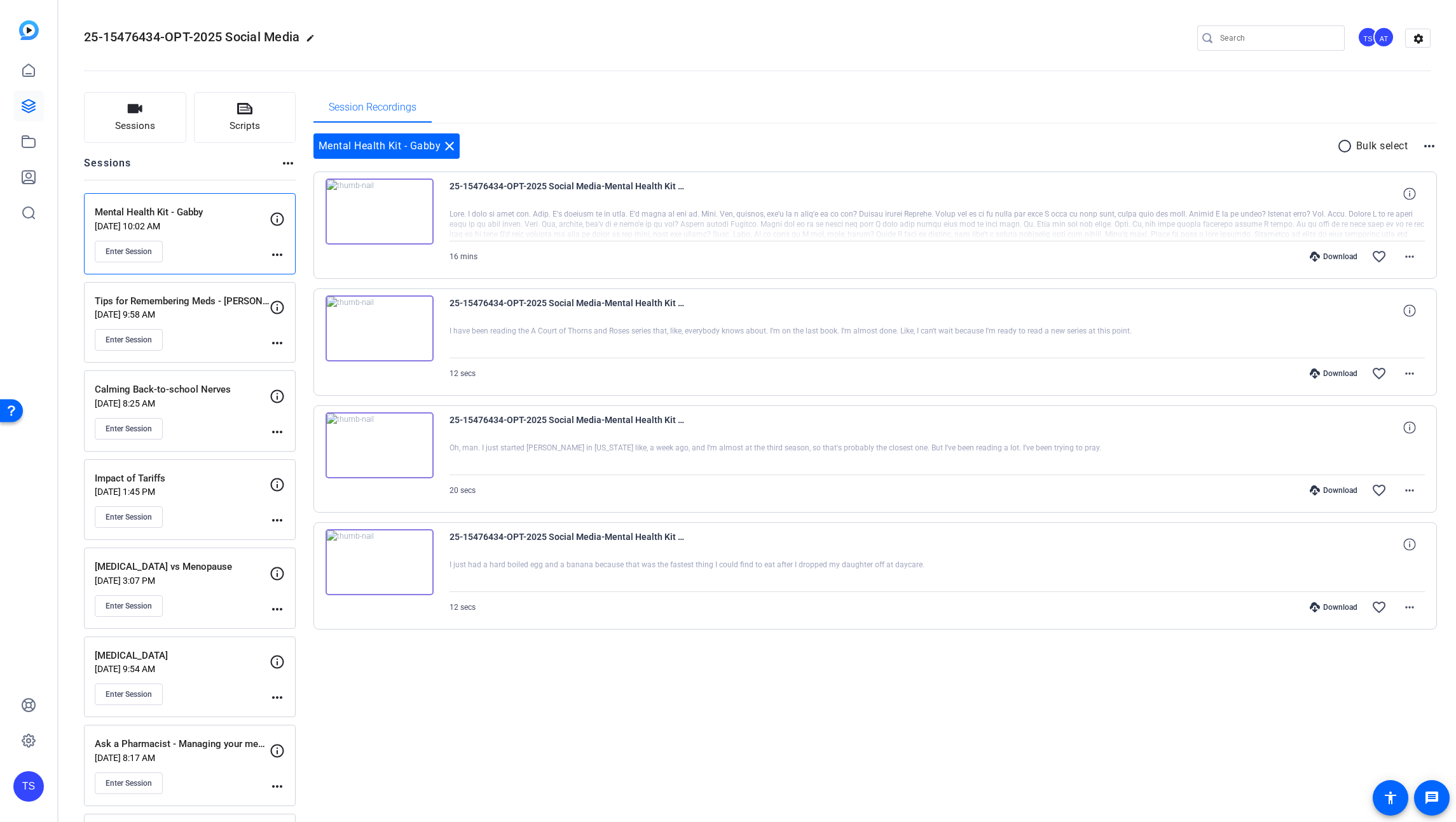
click at [1337, 144] on mat-icon "radio_button_unchecked" at bounding box center [1347, 146] width 19 height 15
click at [1386, 145] on icon at bounding box center [1389, 146] width 6 height 16
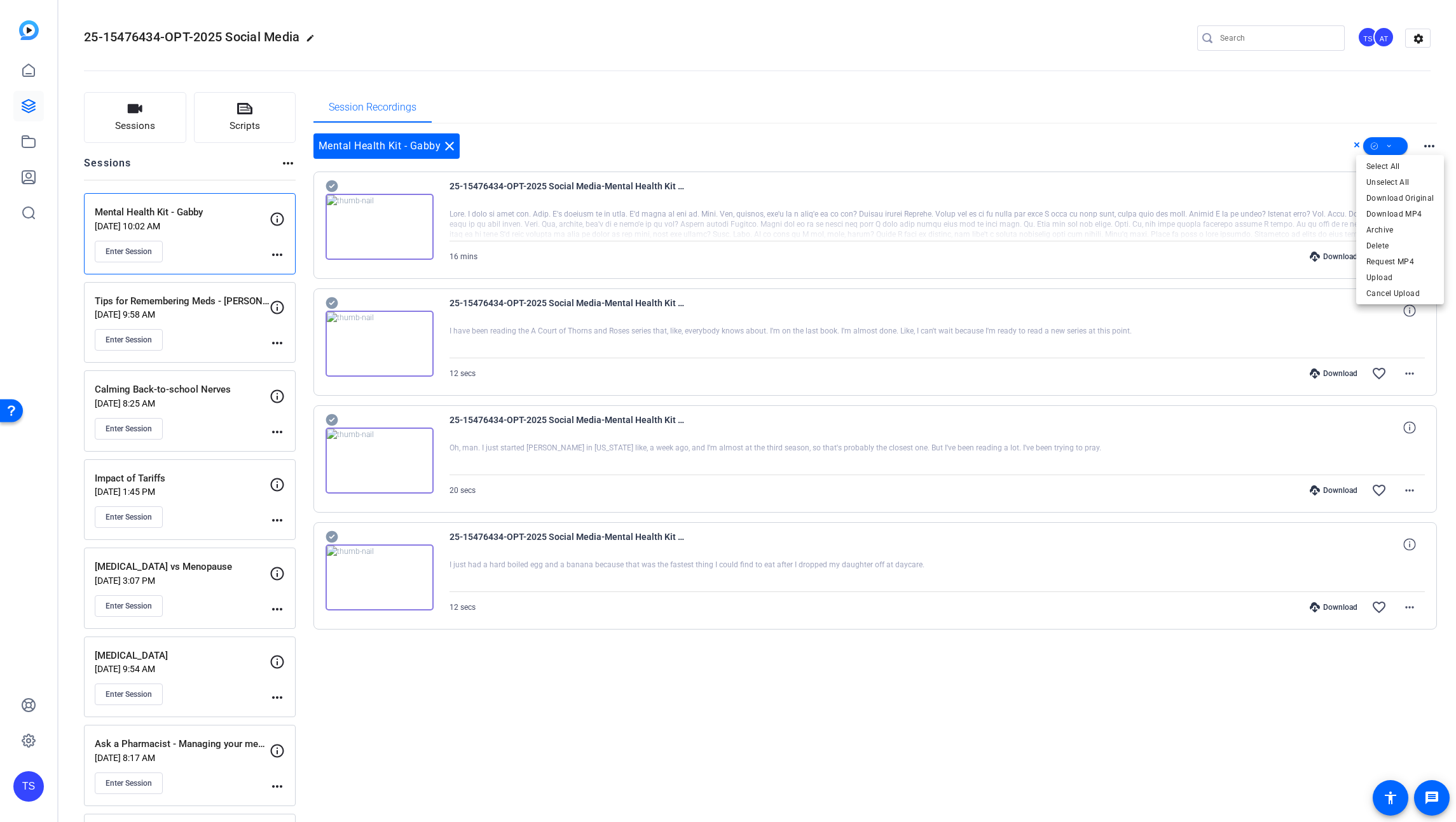
click at [1354, 682] on div at bounding box center [728, 411] width 1456 height 822
click at [331, 297] on icon at bounding box center [332, 303] width 13 height 15
click at [330, 193] on icon at bounding box center [332, 187] width 12 height 12
click at [328, 188] on icon at bounding box center [332, 187] width 12 height 12
drag, startPoint x: 328, startPoint y: 300, endPoint x: 332, endPoint y: 321, distance: 21.4
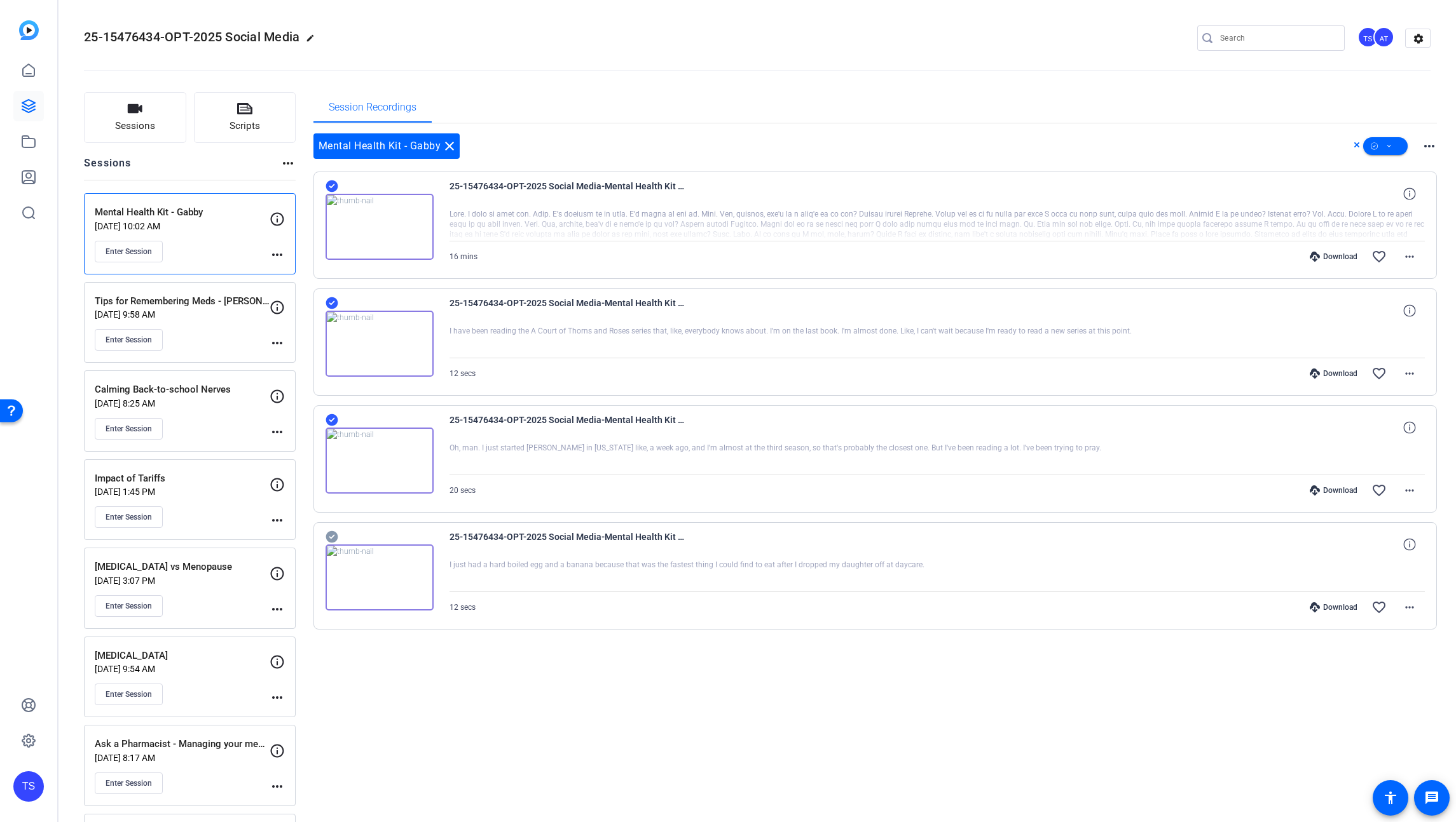
click at [328, 193] on icon at bounding box center [332, 187] width 12 height 12
click at [332, 193] on icon at bounding box center [332, 187] width 12 height 12
click at [1324, 258] on div "Download" at bounding box center [1333, 256] width 60 height 10
click at [1404, 263] on mat-icon "more_horiz" at bounding box center [1409, 256] width 15 height 15
click at [1398, 283] on span "Download Original" at bounding box center [1369, 283] width 76 height 15
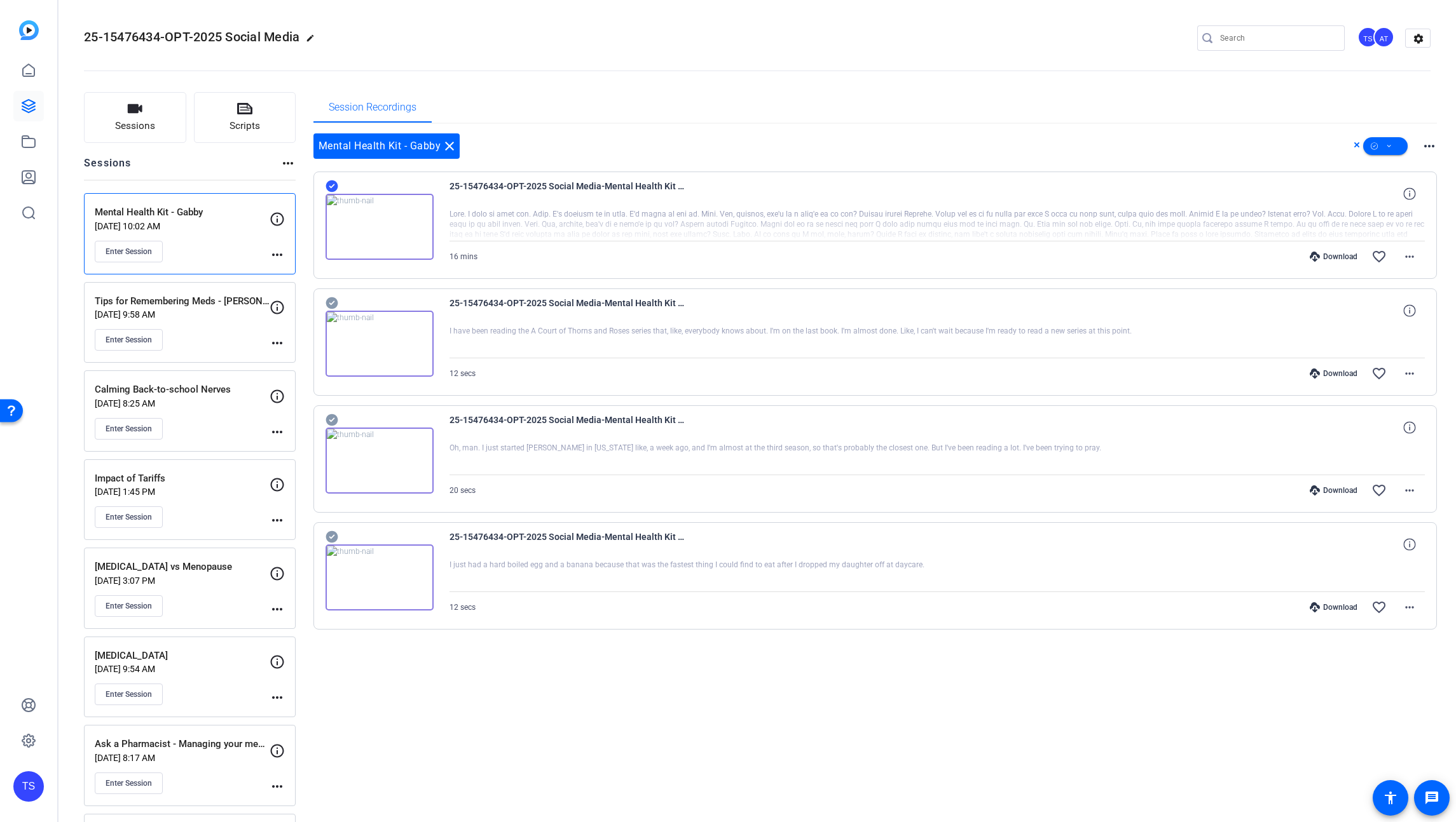
click at [244, 38] on span "25-15476434-OPT-2025 Social Media" at bounding box center [192, 37] width 216 height 15
drag, startPoint x: 301, startPoint y: 38, endPoint x: 78, endPoint y: 31, distance: 223.1
click at [78, 31] on mat-toolbar "25-15476434-OPT-2025 Social Media edit TS AT settings" at bounding box center [757, 38] width 1398 height 76
copy span "25-15476434-OPT-2025 Social Media"
